Goal: Transaction & Acquisition: Purchase product/service

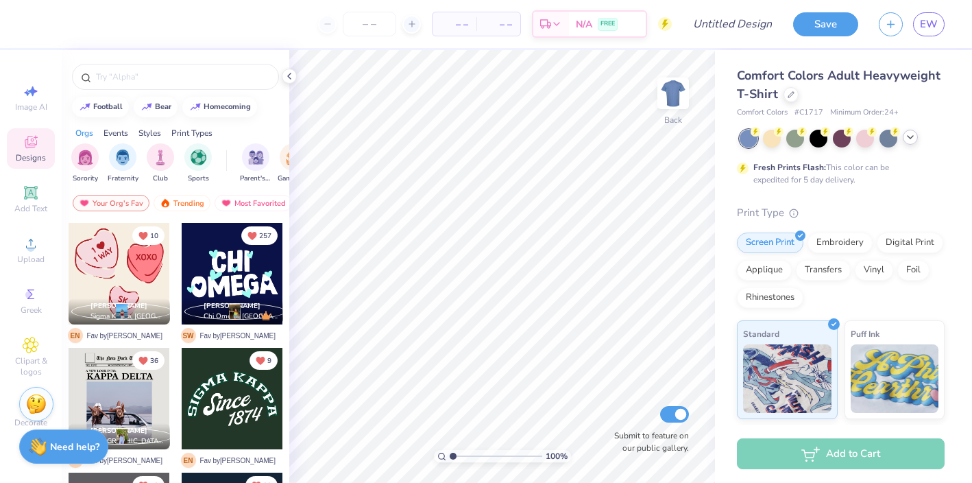
click at [912, 144] on div at bounding box center [910, 137] width 15 height 15
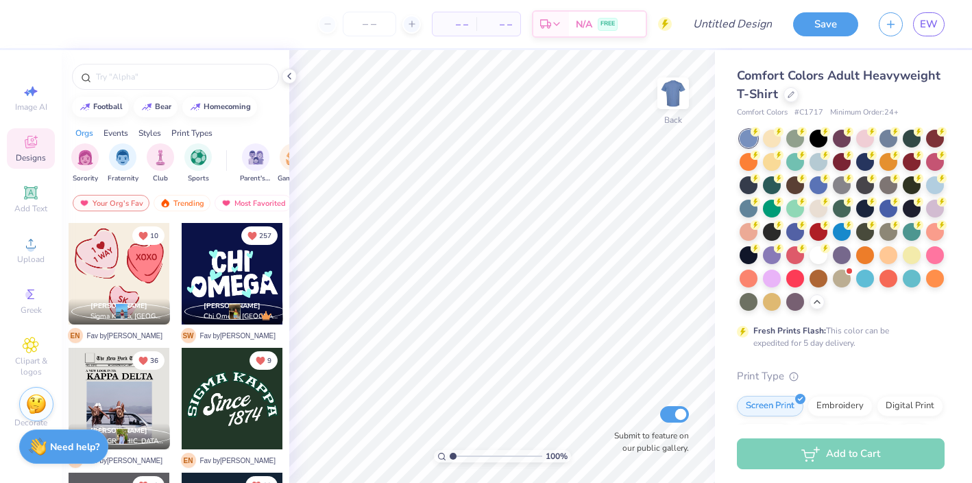
click at [785, 101] on div "Comfort Colors Adult Heavyweight T-Shirt" at bounding box center [841, 84] width 208 height 37
click at [792, 95] on icon at bounding box center [791, 93] width 7 height 7
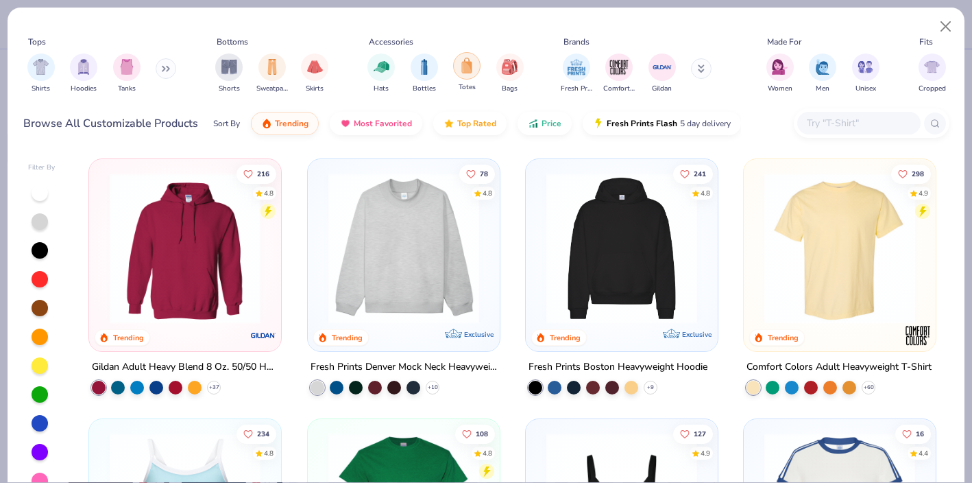
click at [461, 64] on img "filter for Totes" at bounding box center [466, 66] width 15 height 16
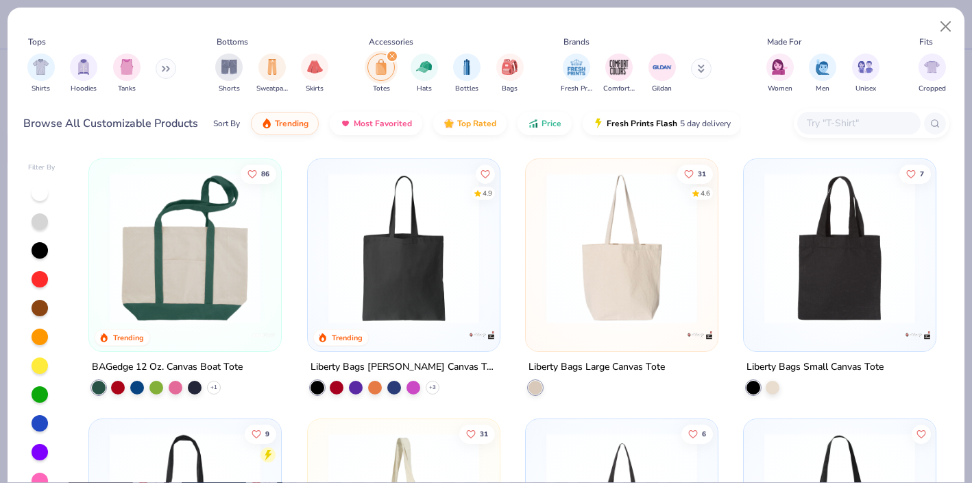
click at [175, 282] on img at bounding box center [185, 248] width 164 height 151
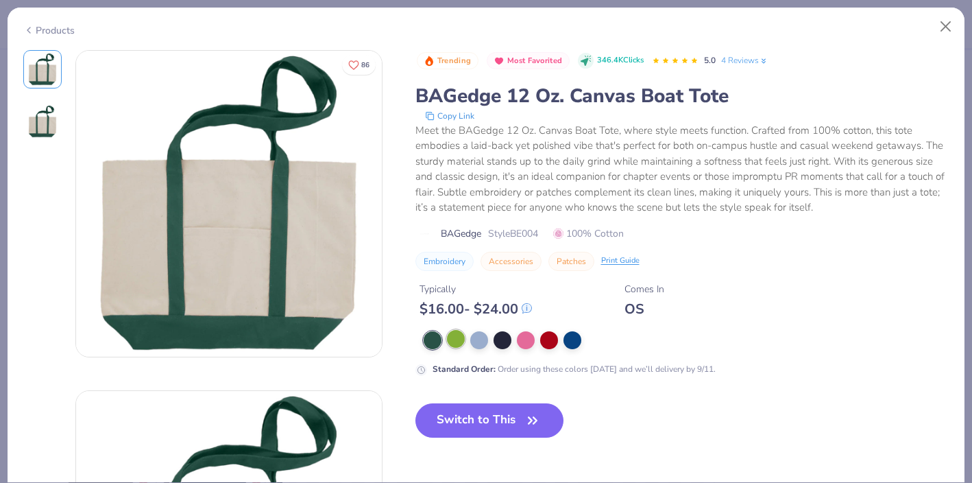
click at [463, 341] on div at bounding box center [456, 339] width 18 height 18
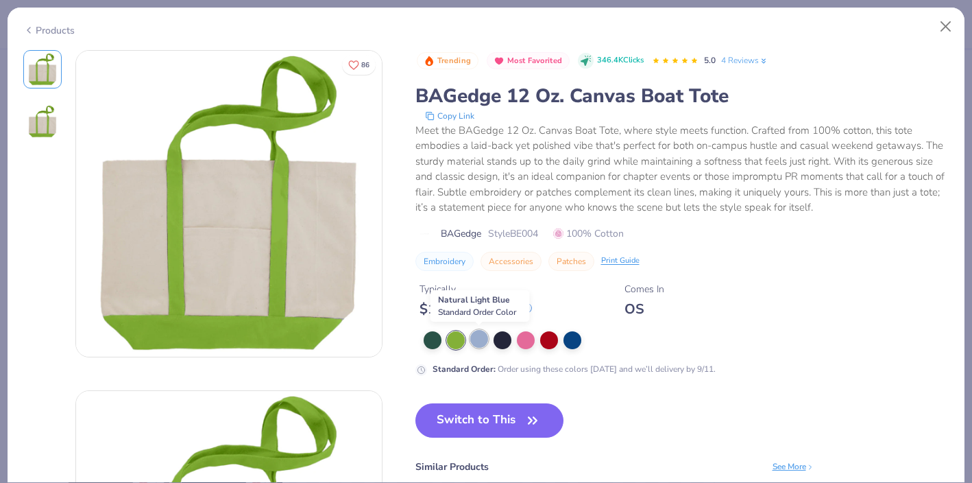
click at [475, 343] on div at bounding box center [479, 339] width 18 height 18
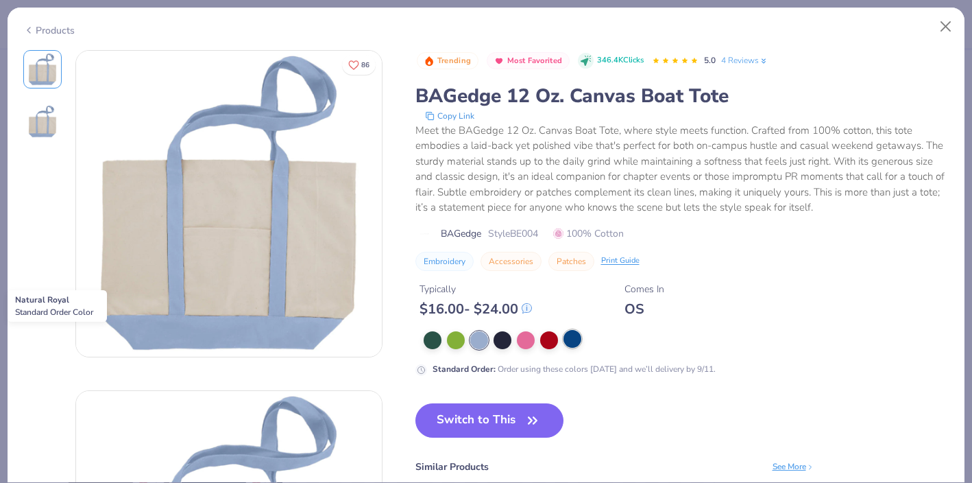
click at [567, 343] on div at bounding box center [572, 339] width 18 height 18
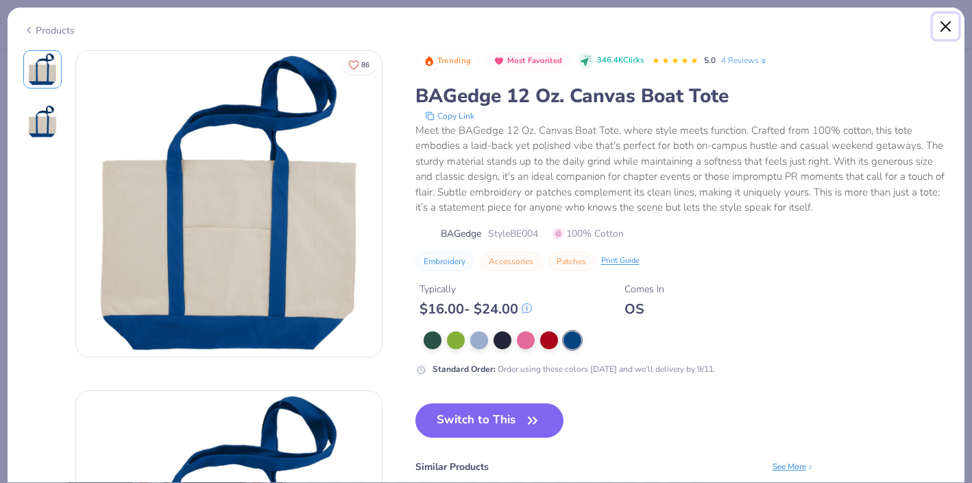
click at [953, 36] on button "Close" at bounding box center [946, 27] width 26 height 26
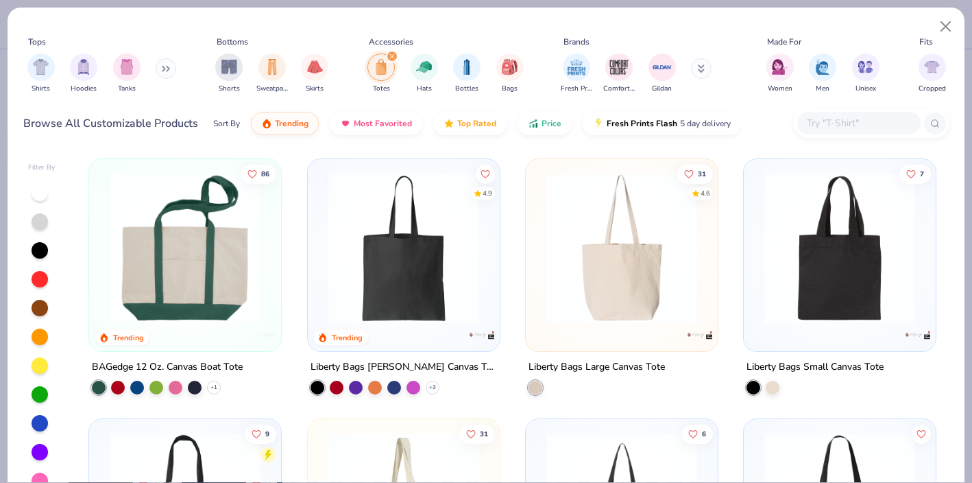
click at [433, 301] on img at bounding box center [403, 248] width 164 height 151
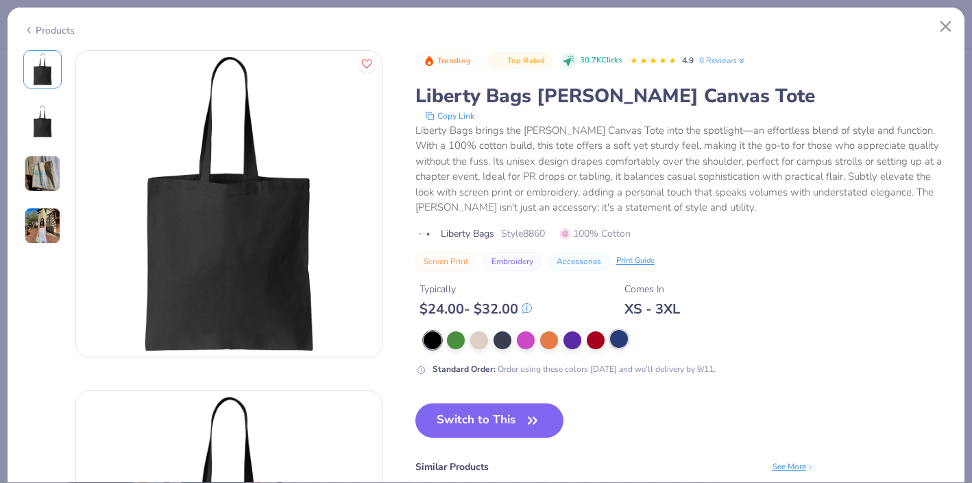
click at [625, 343] on div at bounding box center [619, 339] width 18 height 18
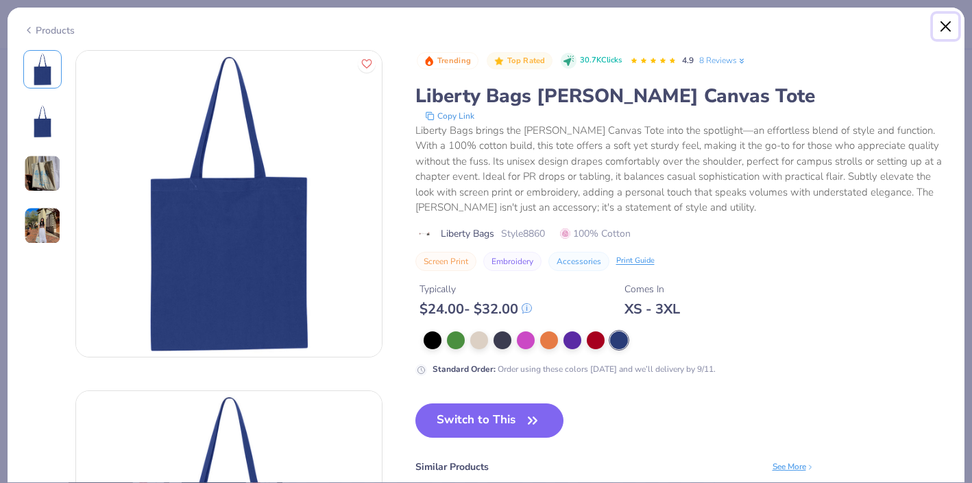
click at [943, 27] on button "Close" at bounding box center [946, 27] width 26 height 26
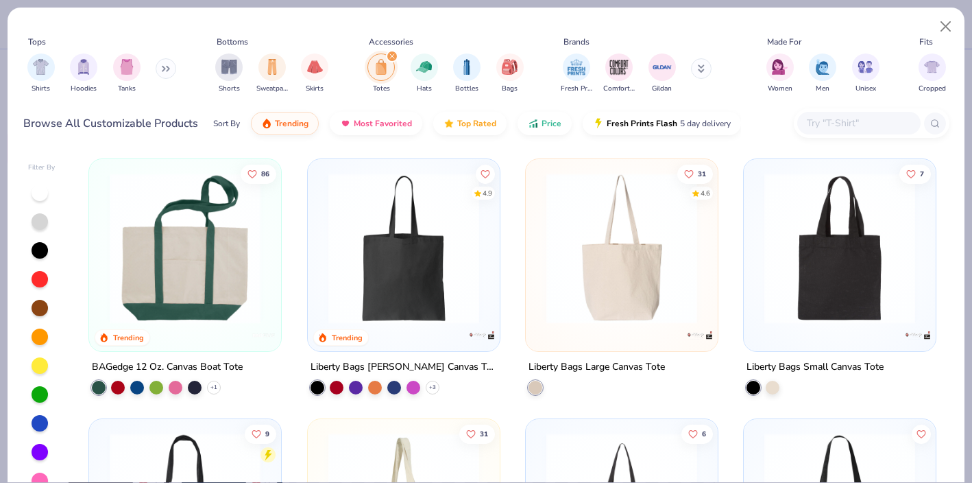
click at [191, 234] on img at bounding box center [185, 248] width 164 height 151
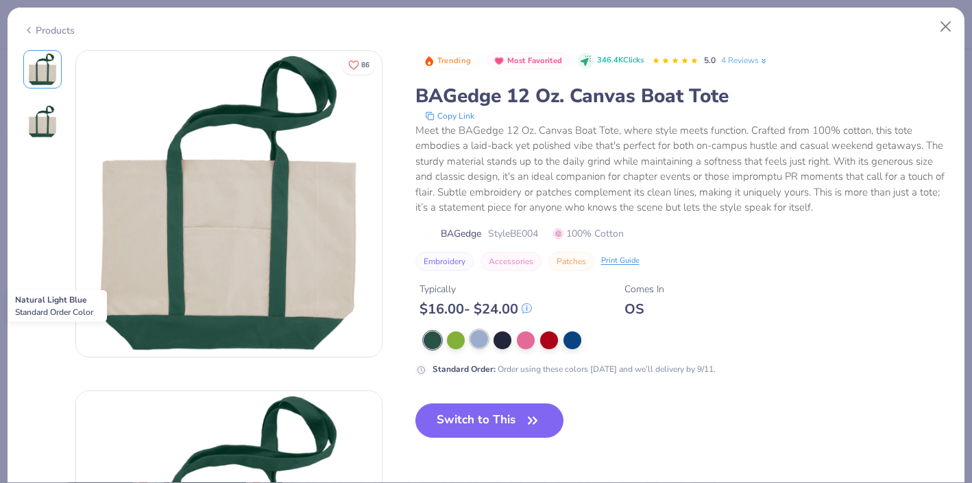
click at [481, 341] on div at bounding box center [479, 339] width 18 height 18
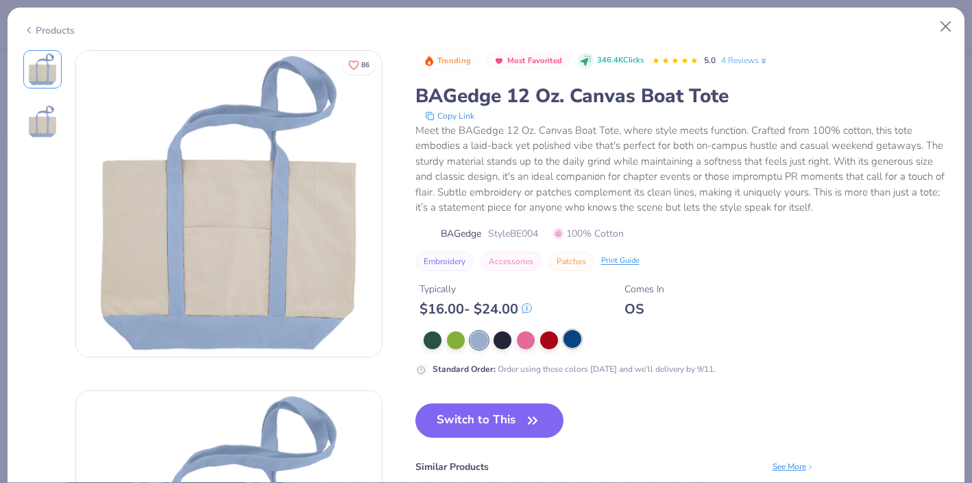
click at [574, 348] on div at bounding box center [572, 339] width 18 height 18
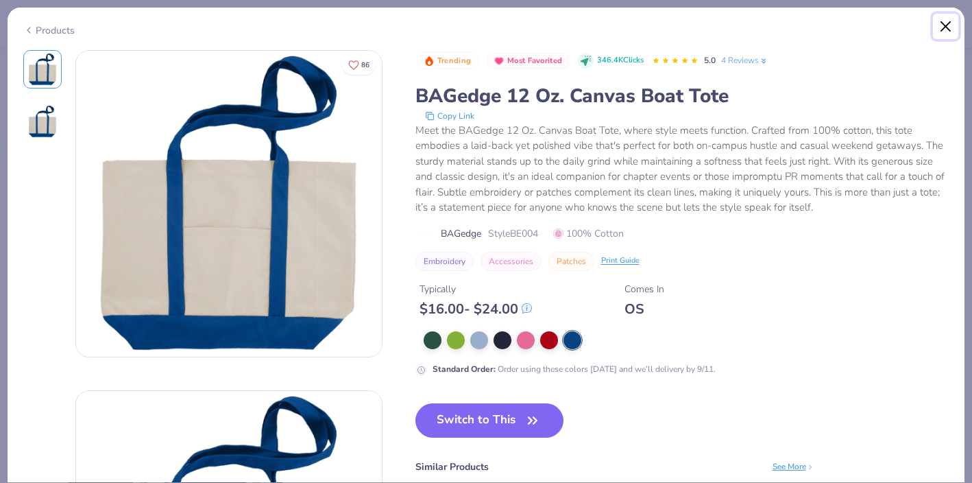
click at [953, 21] on button "Close" at bounding box center [946, 27] width 26 height 26
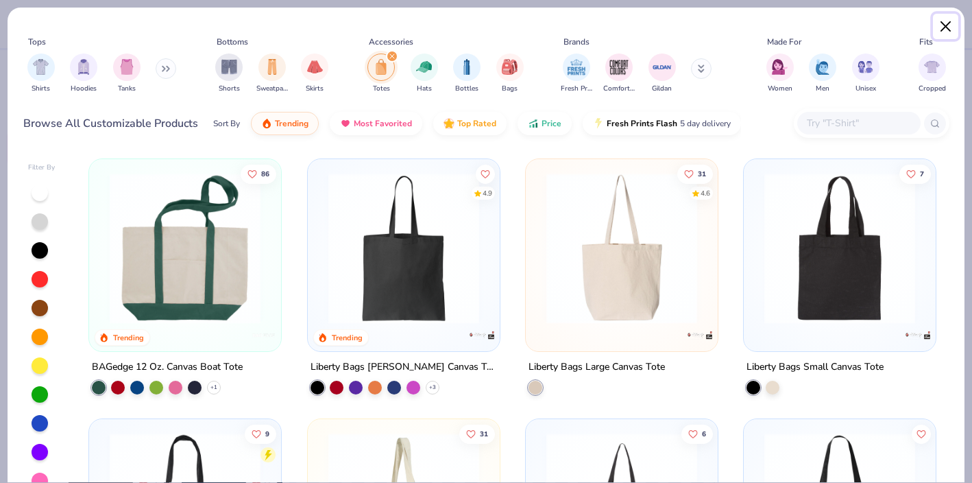
click at [950, 30] on button "Close" at bounding box center [946, 27] width 26 height 26
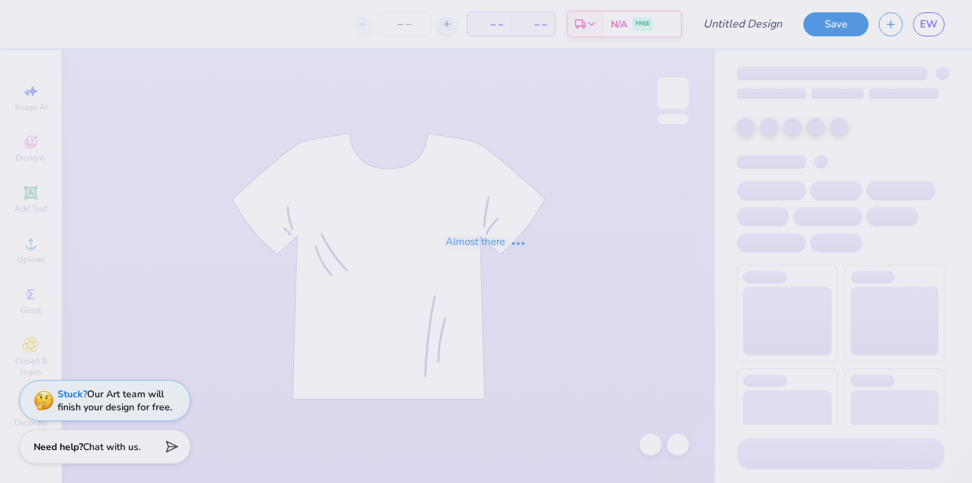
type input "Fall Fest"
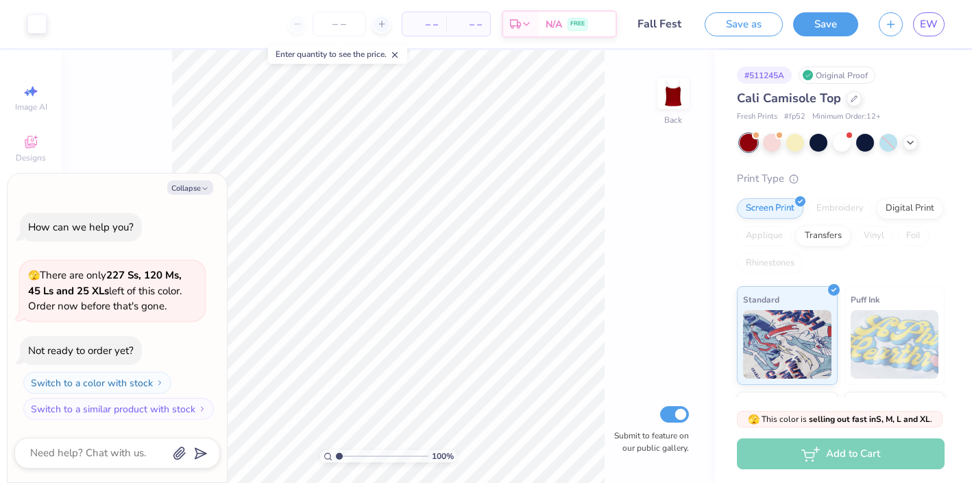
type textarea "x"
click at [932, 21] on span "EW" at bounding box center [929, 24] width 18 height 16
